Goal: Task Accomplishment & Management: Manage account settings

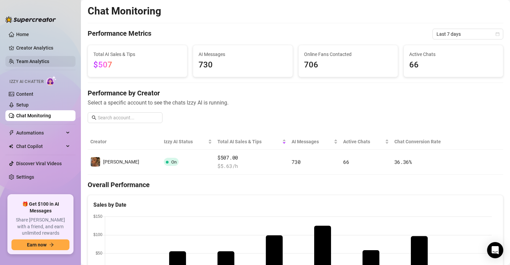
click at [22, 60] on link "Team Analytics" at bounding box center [32, 61] width 33 height 5
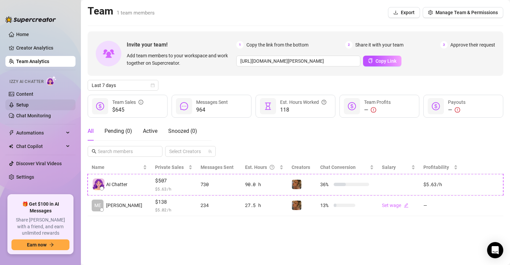
click at [18, 104] on link "Setup" at bounding box center [22, 104] width 12 height 5
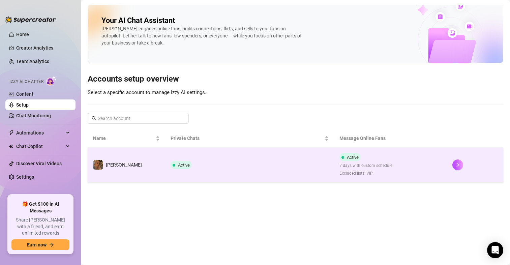
click at [363, 164] on span "7 days with custom schedule" at bounding box center [366, 166] width 53 height 6
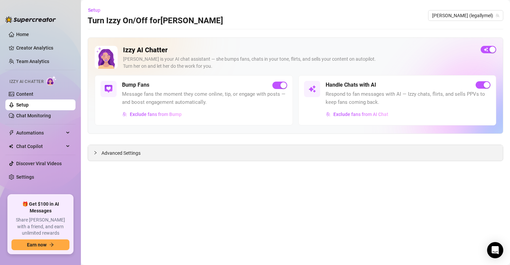
click at [105, 150] on span "Advanced Settings" at bounding box center [121, 152] width 39 height 7
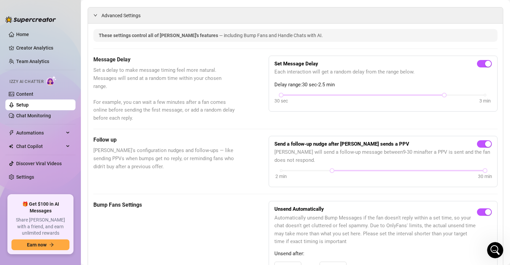
scroll to position [133, 0]
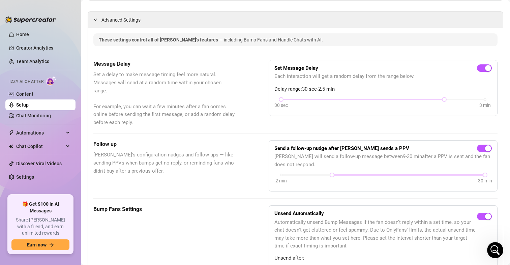
click at [434, 117] on div "Message Delay Set a delay to make message timing feel more natural. Messages wi…" at bounding box center [295, 93] width 404 height 66
drag, startPoint x: 438, startPoint y: 101, endPoint x: 465, endPoint y: 102, distance: 26.3
click at [465, 102] on div "30 sec 3 min" at bounding box center [383, 103] width 218 height 13
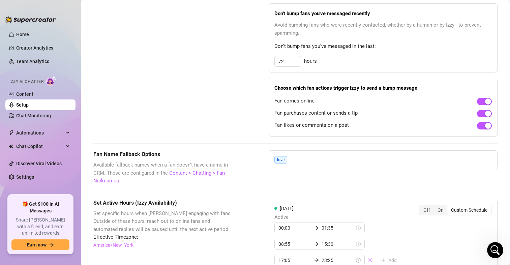
scroll to position [409, 0]
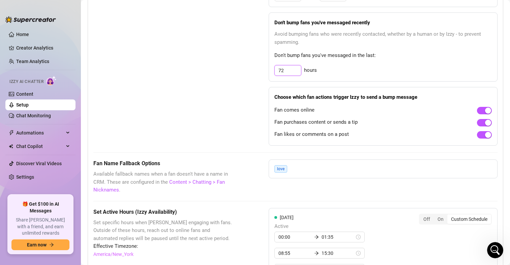
drag, startPoint x: 284, startPoint y: 73, endPoint x: 272, endPoint y: 72, distance: 11.8
click at [275, 72] on input "72" at bounding box center [288, 70] width 26 height 10
type input "84"
click at [236, 90] on div "Bump Fans Settings Unsend Automatically Automatically unsend Bump Messages if t…" at bounding box center [295, 38] width 404 height 216
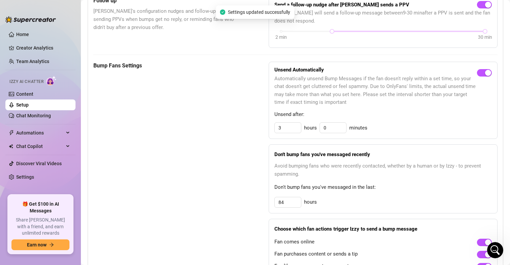
scroll to position [276, 0]
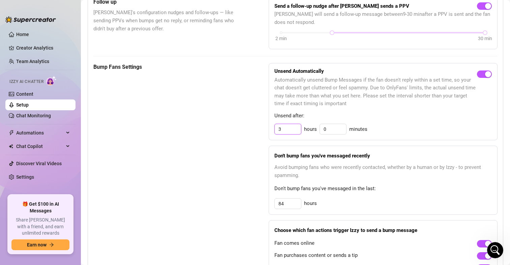
drag, startPoint x: 283, startPoint y: 128, endPoint x: 265, endPoint y: 132, distance: 18.2
click at [265, 132] on div "Bump Fans Settings Unsend Automatically Automatically unsend Bump Messages if t…" at bounding box center [295, 171] width 404 height 216
click at [247, 136] on div "Bump Fans Settings Unsend Automatically Automatically unsend Bump Messages if t…" at bounding box center [295, 171] width 404 height 216
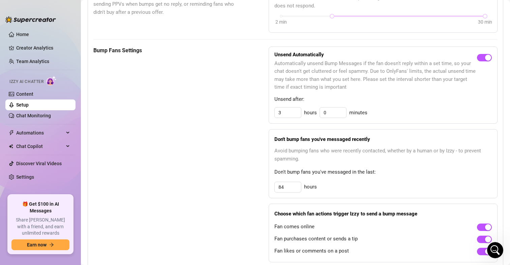
scroll to position [0, 0]
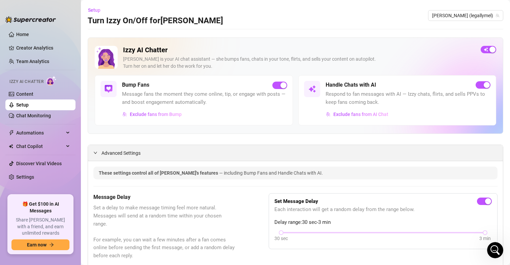
click at [117, 151] on span "Advanced Settings" at bounding box center [121, 152] width 39 height 7
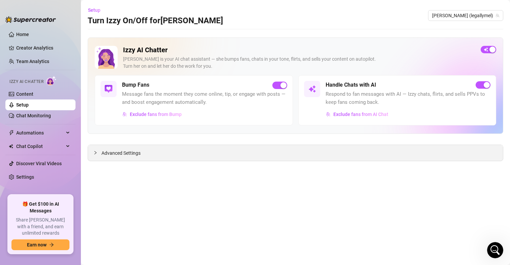
click at [118, 152] on span "Advanced Settings" at bounding box center [121, 152] width 39 height 7
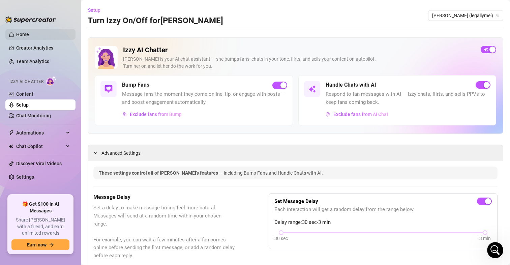
click at [22, 32] on link "Home" at bounding box center [22, 34] width 13 height 5
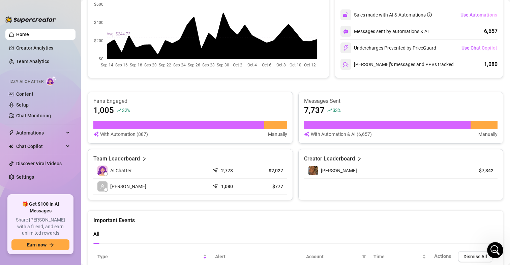
scroll to position [156, 0]
